Goal: Check status: Check status

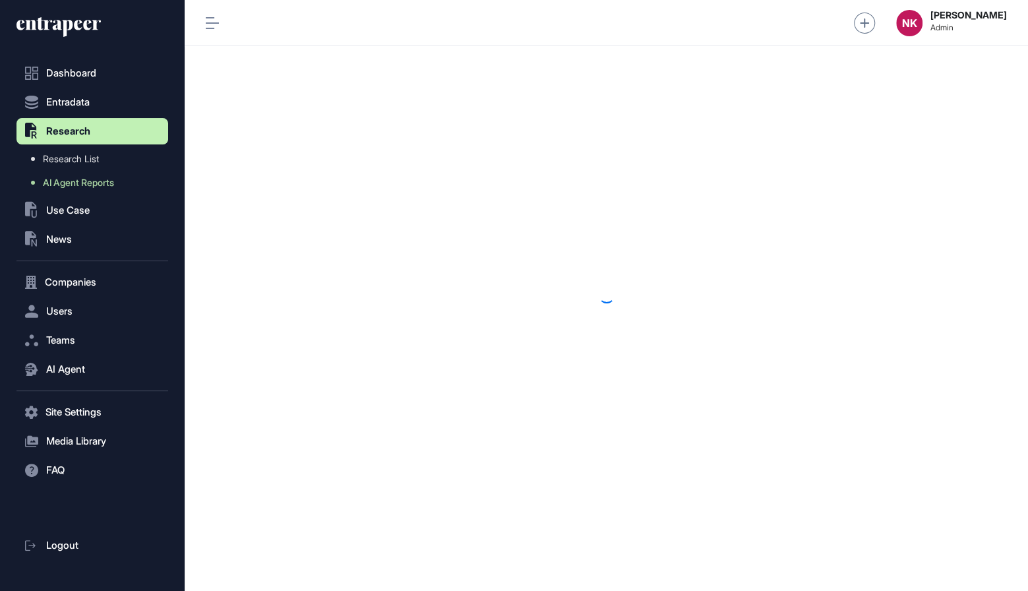
scroll to position [1, 1]
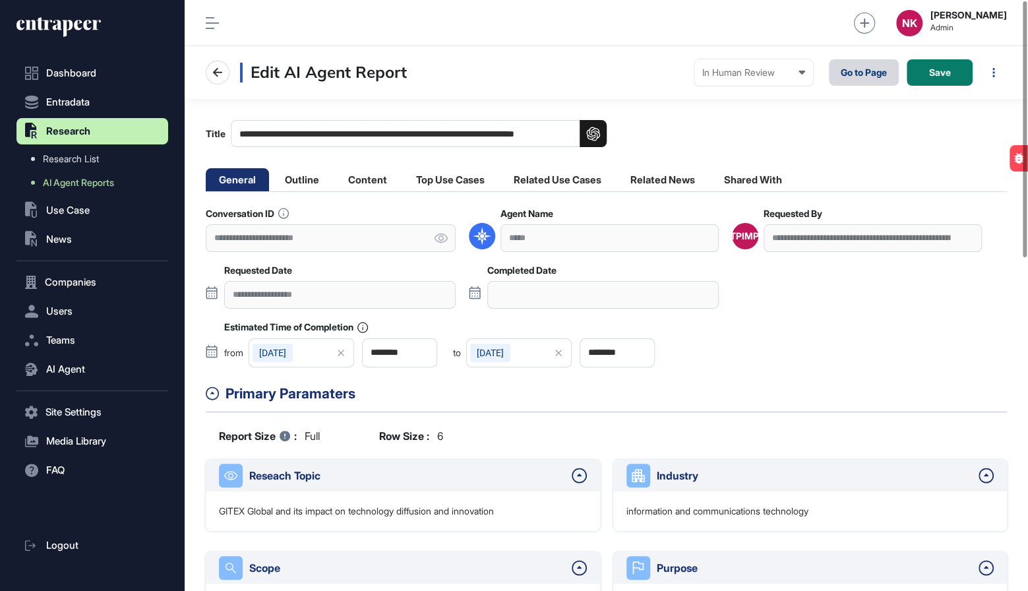
click at [864, 79] on link "Go to Page" at bounding box center [864, 72] width 70 height 26
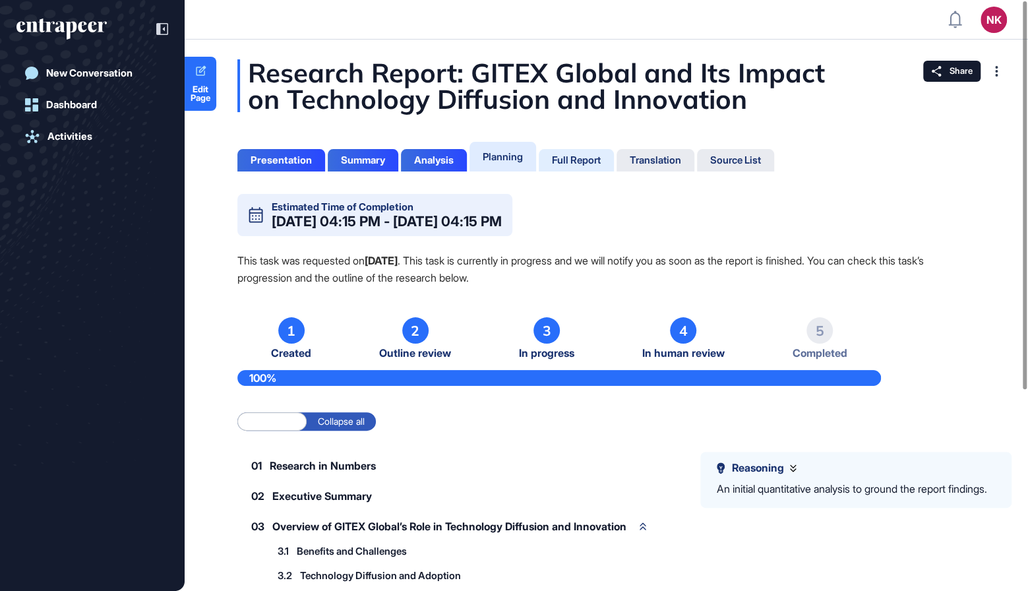
click at [599, 162] on div "Full Report" at bounding box center [576, 160] width 49 height 12
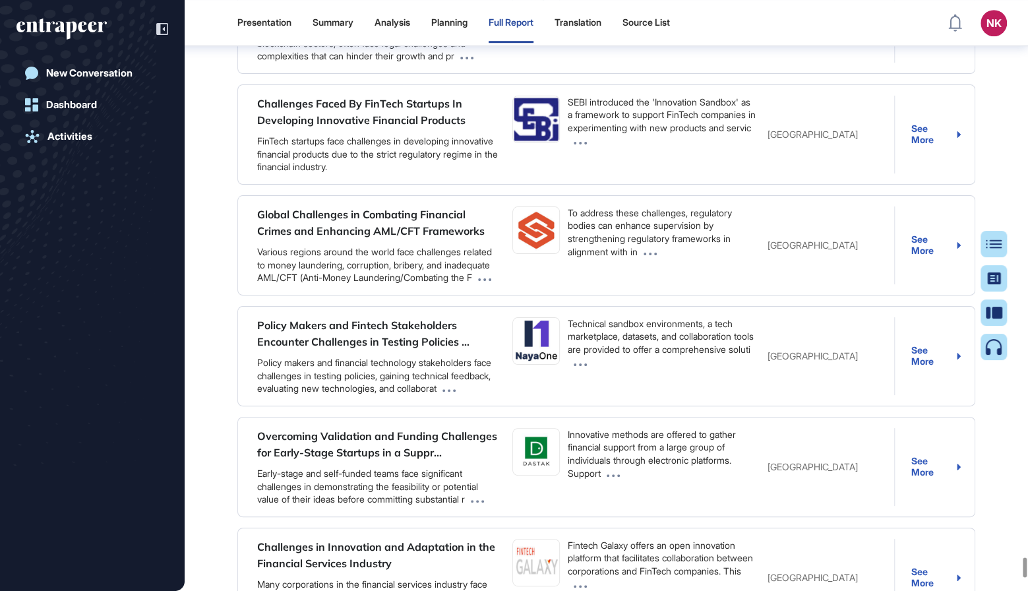
scroll to position [62113, 0]
